Goal: Information Seeking & Learning: Learn about a topic

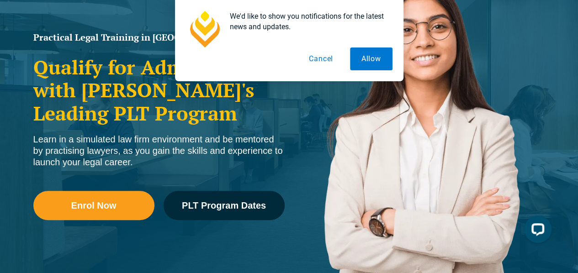
click at [329, 55] on button "Cancel" at bounding box center [321, 59] width 47 height 23
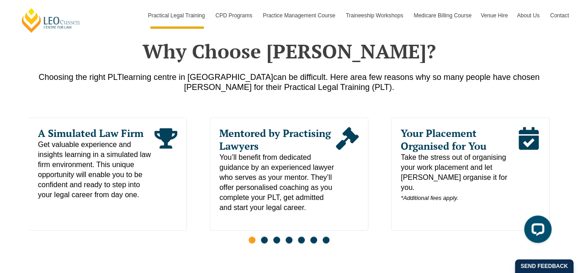
scroll to position [453, 0]
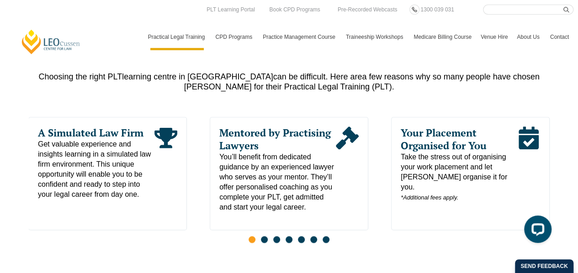
click at [227, 15] on nav "Practical Legal Training Our Practical Legal Training Program Program Dates & F…" at bounding box center [359, 33] width 430 height 36
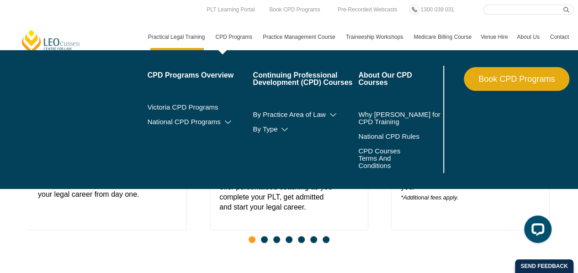
click at [228, 30] on link "CPD Programs" at bounding box center [235, 37] width 48 height 27
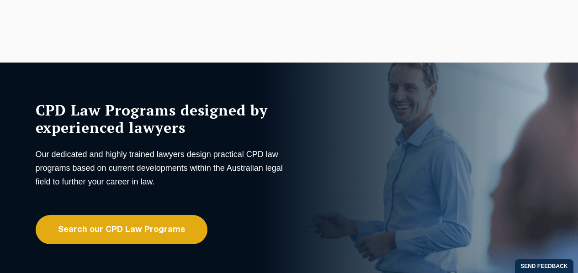
click at [0, 0] on li "CPD Programs Overview Victoria CPD Programs National CPD Programs By CPD Catego…" at bounding box center [0, 0] width 0 height 0
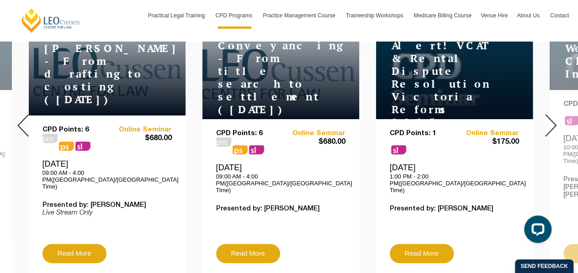
scroll to position [407, 0]
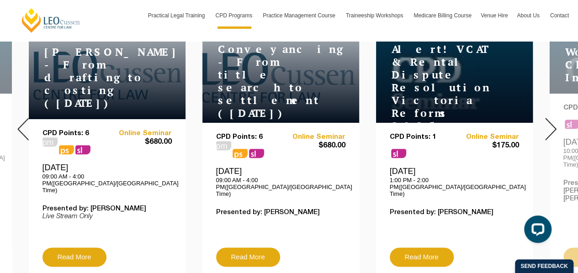
click at [555, 124] on img at bounding box center [551, 129] width 11 height 22
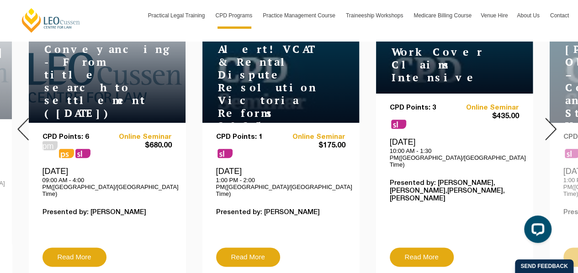
click at [555, 124] on img at bounding box center [551, 129] width 11 height 22
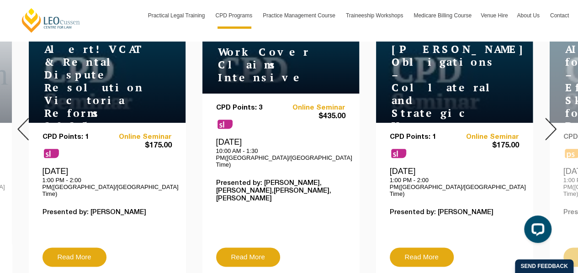
click at [555, 124] on img at bounding box center [551, 129] width 11 height 22
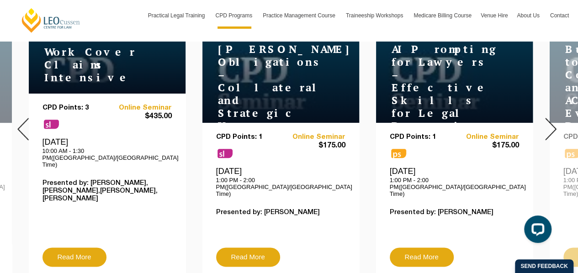
click at [555, 124] on img at bounding box center [551, 129] width 11 height 22
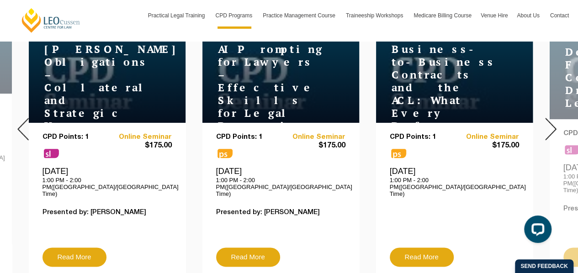
click at [555, 124] on img at bounding box center [551, 129] width 11 height 22
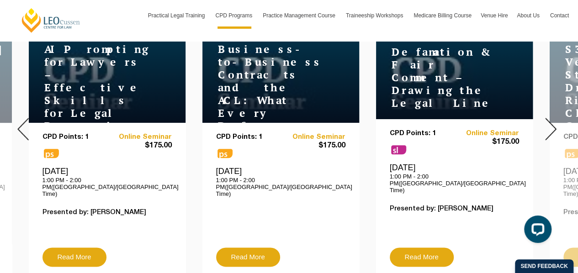
click at [555, 124] on img at bounding box center [551, 129] width 11 height 22
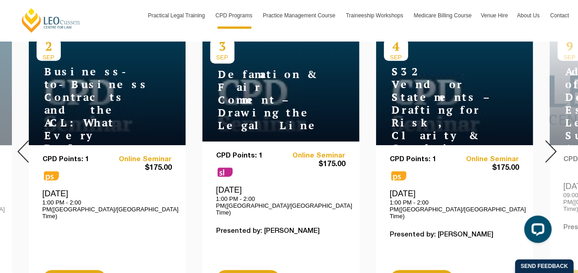
scroll to position [385, 0]
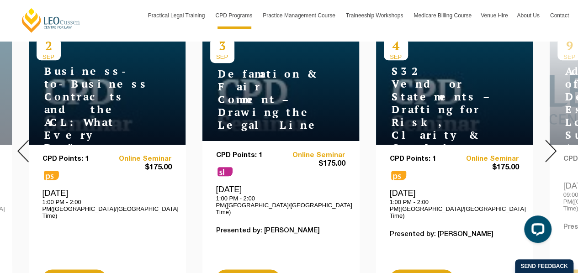
click at [562, 146] on div at bounding box center [551, 151] width 55 height 312
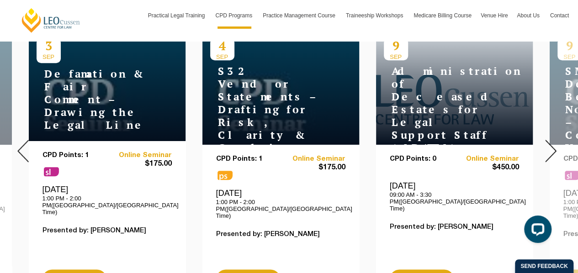
click at [559, 145] on div at bounding box center [551, 151] width 55 height 312
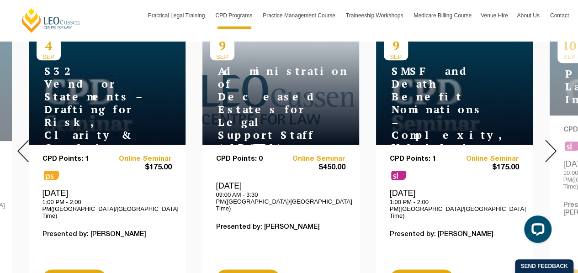
click at [559, 145] on div at bounding box center [551, 151] width 55 height 312
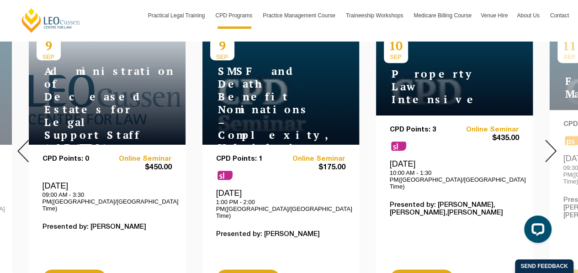
click at [291, 128] on h4 "SMSF and Death Benefit Nominations – Complexity, Validity & Capacity" at bounding box center [267, 116] width 114 height 102
click at [558, 139] on div at bounding box center [551, 151] width 55 height 312
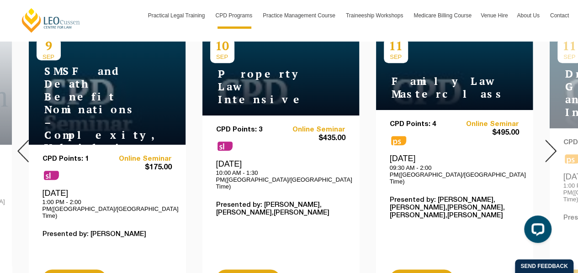
click at [558, 139] on div at bounding box center [551, 151] width 55 height 312
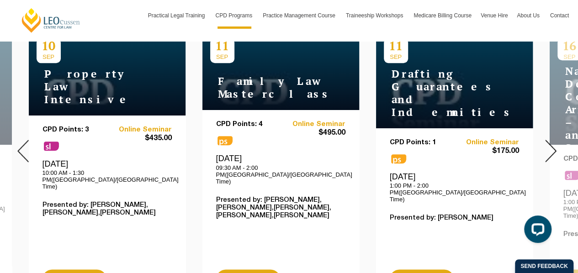
click at [558, 139] on div at bounding box center [551, 151] width 55 height 312
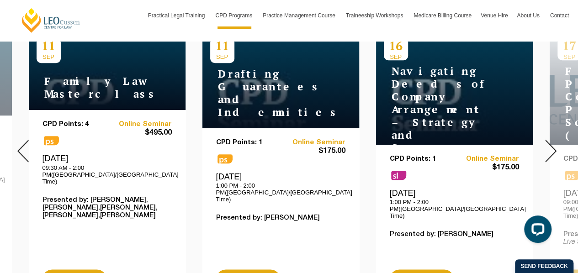
click at [558, 139] on div at bounding box center [551, 151] width 55 height 312
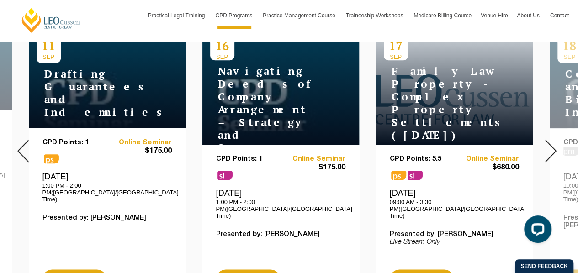
click at [558, 139] on div at bounding box center [551, 151] width 55 height 312
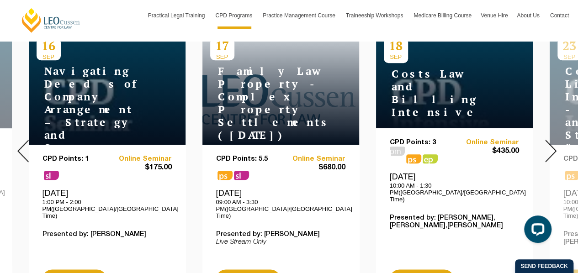
click at [558, 139] on div at bounding box center [551, 151] width 55 height 312
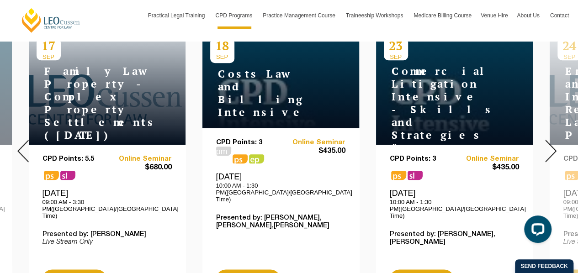
click at [558, 139] on div at bounding box center [551, 151] width 55 height 312
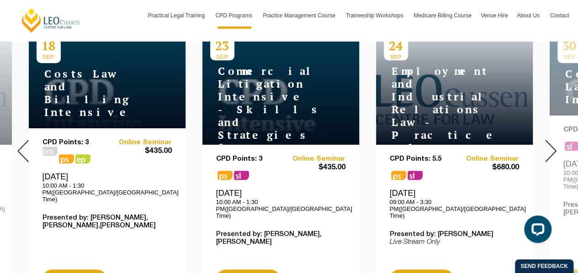
click at [558, 139] on div at bounding box center [551, 151] width 55 height 312
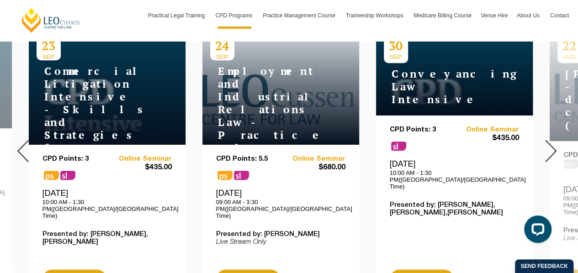
click at [558, 139] on div at bounding box center [551, 151] width 55 height 312
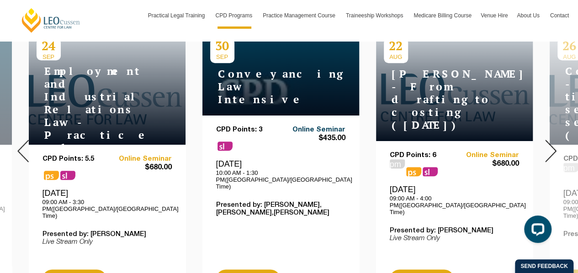
click at [325, 126] on link "Online Seminar" at bounding box center [313, 130] width 65 height 8
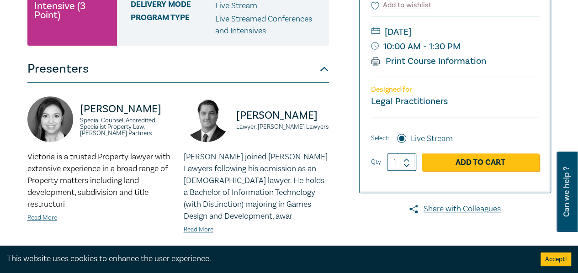
scroll to position [160, 0]
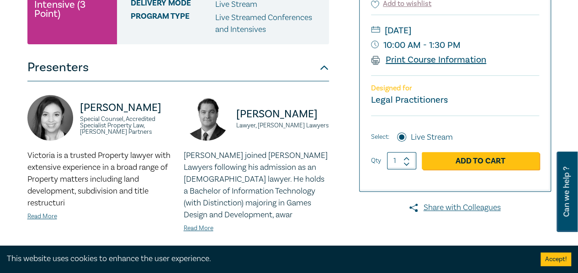
click at [417, 63] on link "Print Course Information" at bounding box center [429, 60] width 116 height 12
